Goal: Information Seeking & Learning: Learn about a topic

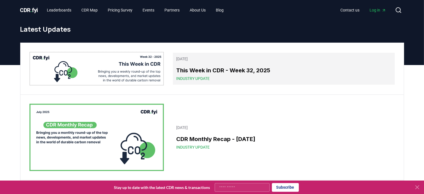
click at [199, 78] on span "Industry Update" at bounding box center [192, 79] width 33 height 6
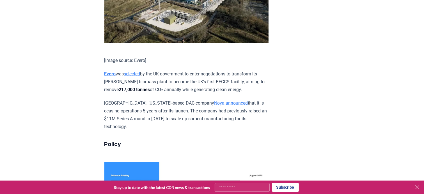
scroll to position [787, 0]
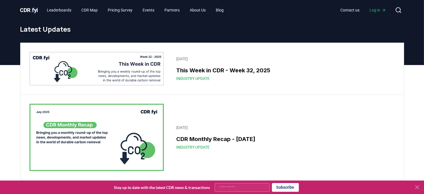
click at [72, 124] on img at bounding box center [96, 137] width 135 height 67
click at [76, 135] on img at bounding box center [96, 137] width 135 height 67
click at [136, 148] on img at bounding box center [96, 137] width 135 height 67
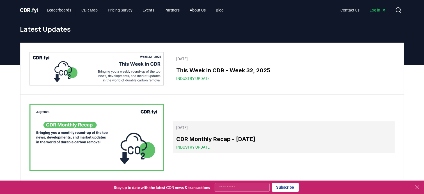
click at [189, 145] on span "Industry Update" at bounding box center [192, 148] width 33 height 6
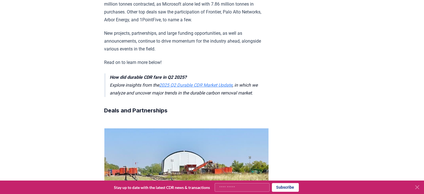
scroll to position [225, 0]
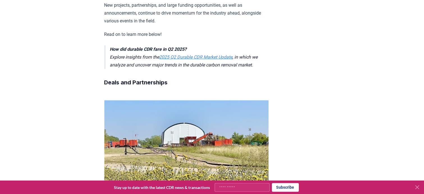
click at [207, 56] on link "2025 Q2 Durable CDR Market Update" at bounding box center [196, 56] width 73 height 5
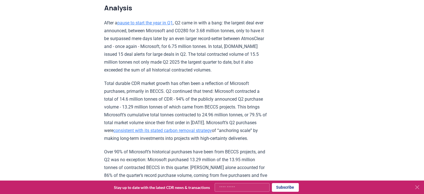
scroll to position [393, 0]
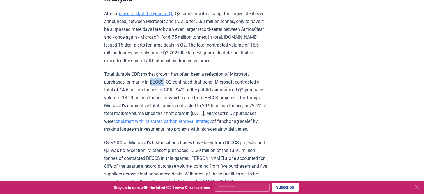
drag, startPoint x: 151, startPoint y: 81, endPoint x: 164, endPoint y: 78, distance: 13.3
click at [164, 78] on p "Total durable CDR market growth has often been a reflection of Microsoft purcha…" at bounding box center [186, 102] width 164 height 63
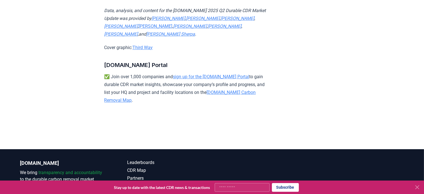
scroll to position [3807, 0]
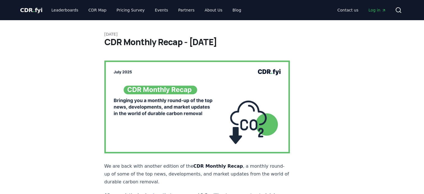
scroll to position [225, 0]
